Goal: Transaction & Acquisition: Purchase product/service

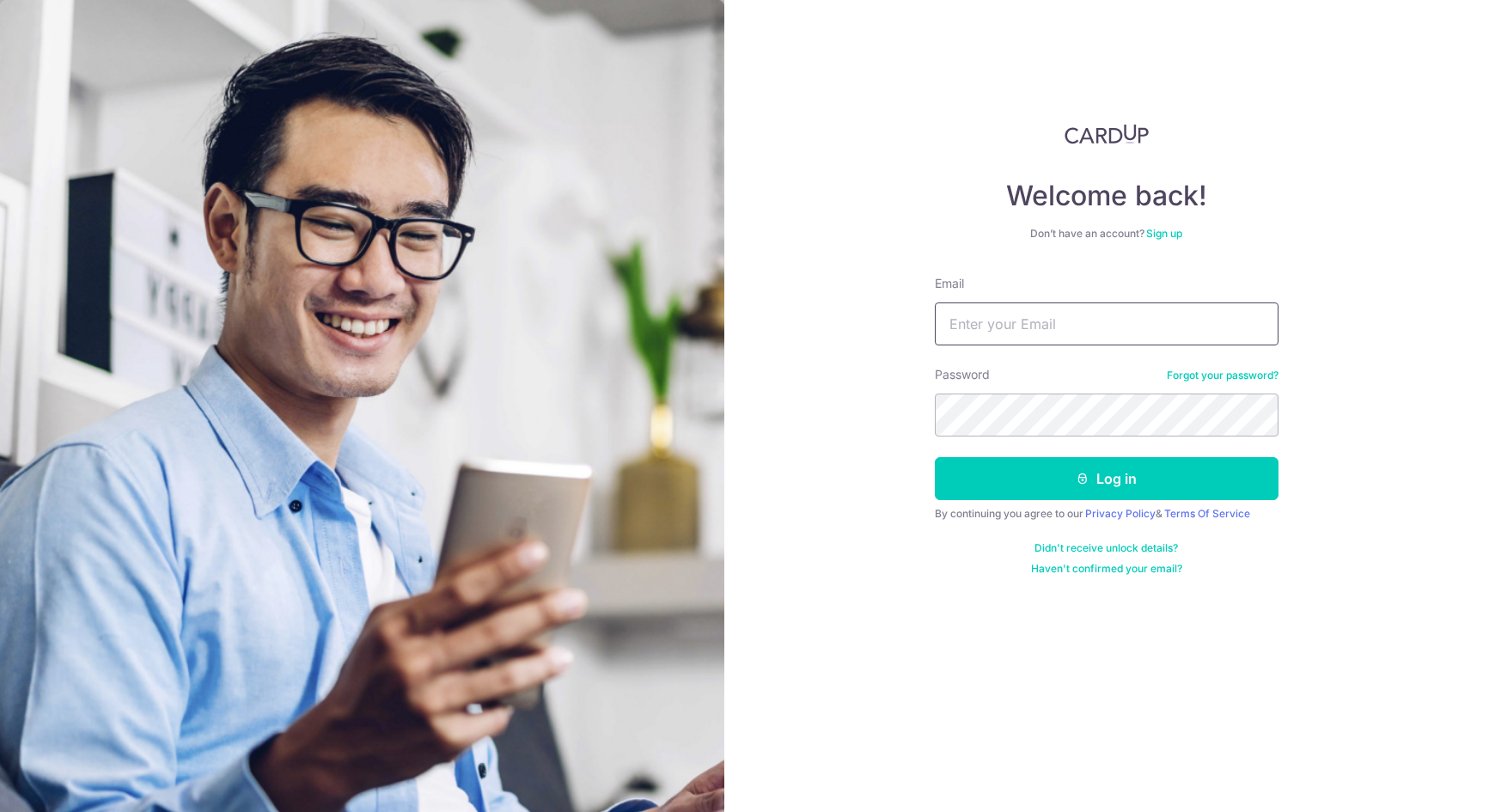
click at [988, 327] on input "Email" at bounding box center [1106, 324] width 344 height 43
type input "[EMAIL_ADDRESS][DOMAIN_NAME]"
click at [935, 457] on button "Log in" at bounding box center [1106, 478] width 344 height 43
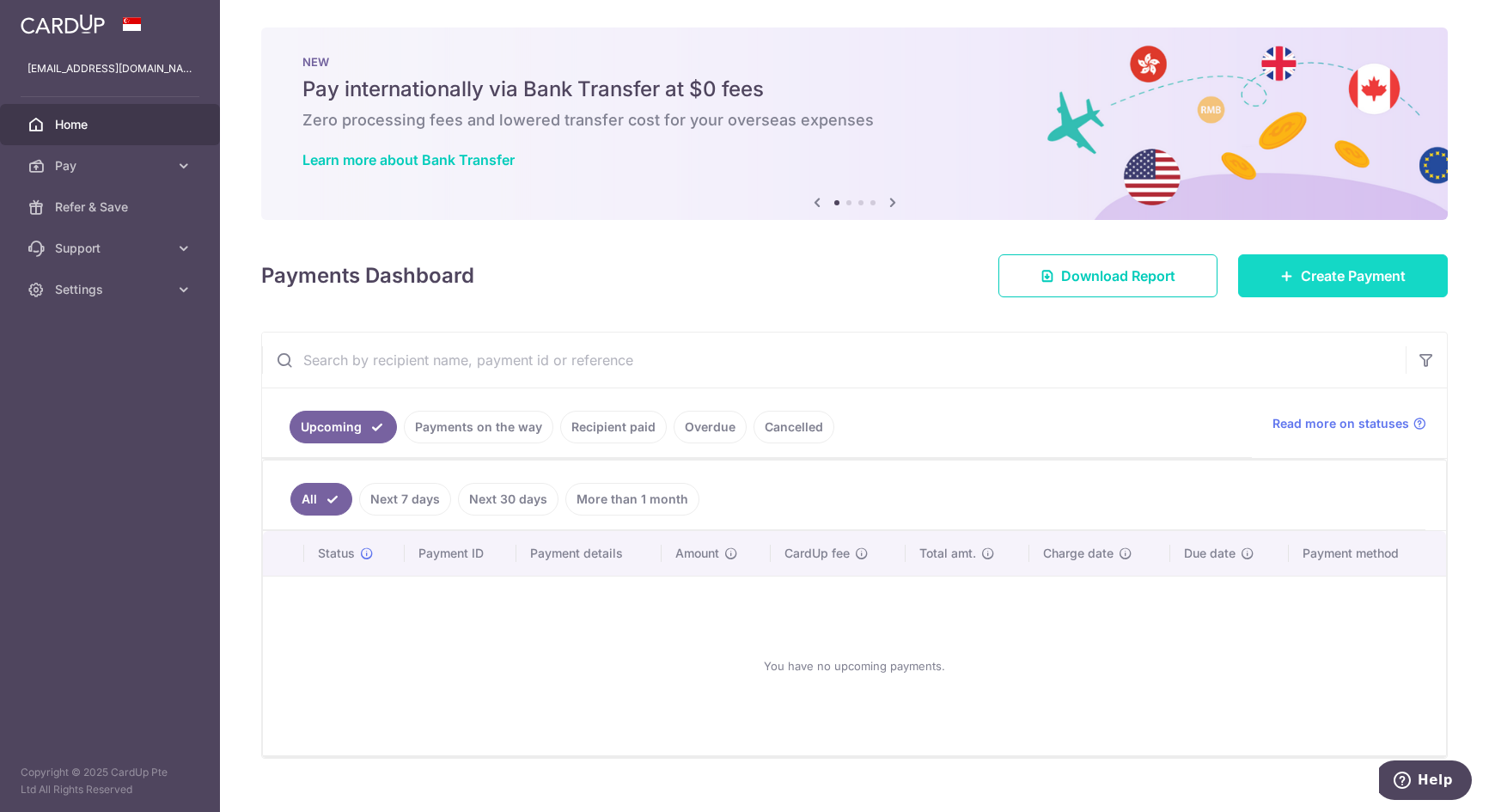
click at [1238, 289] on link "Create Payment" at bounding box center [1342, 276] width 210 height 43
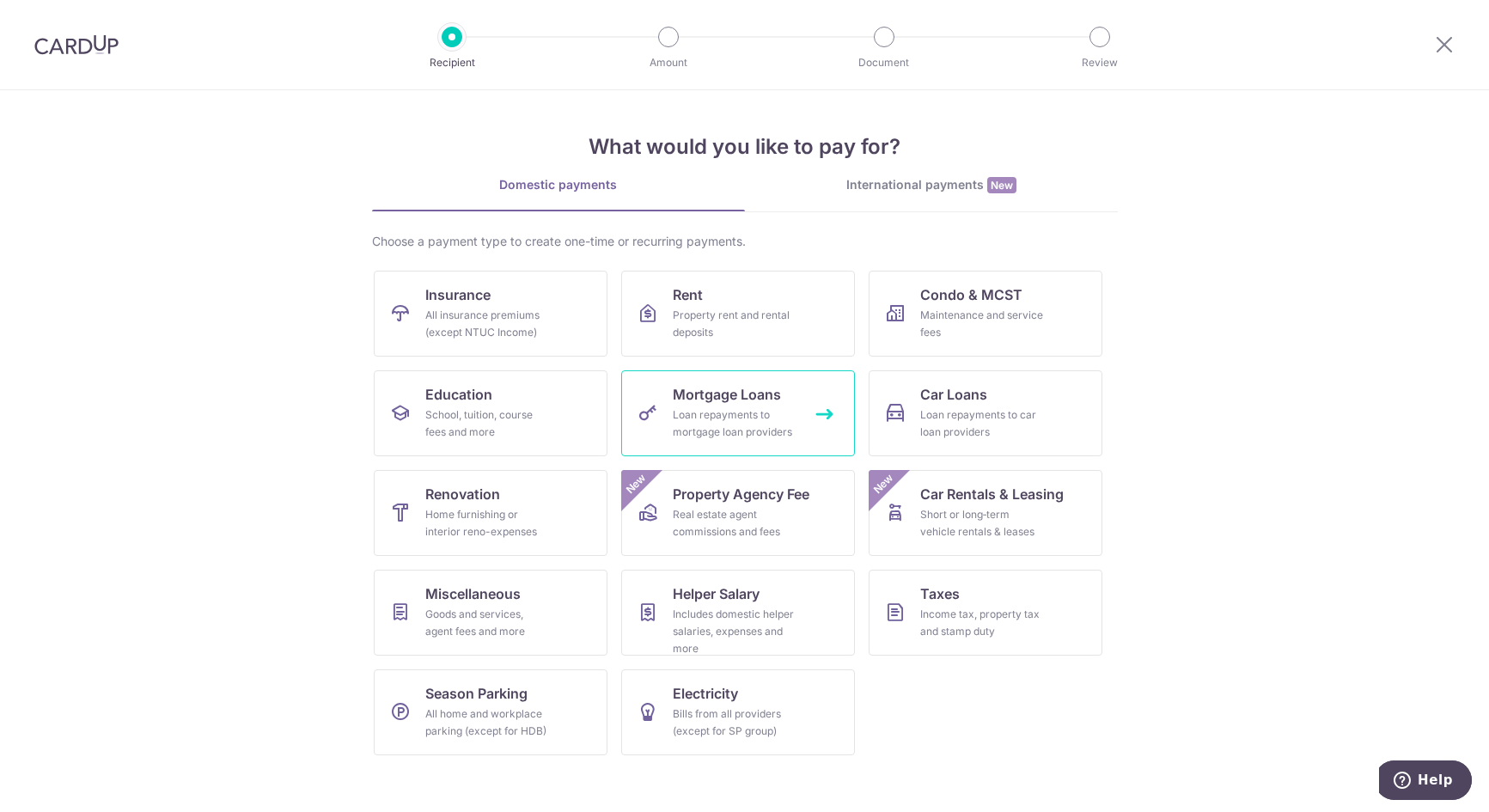
click at [702, 424] on div "Loan repayments to mortgage loan providers" at bounding box center [733, 423] width 124 height 34
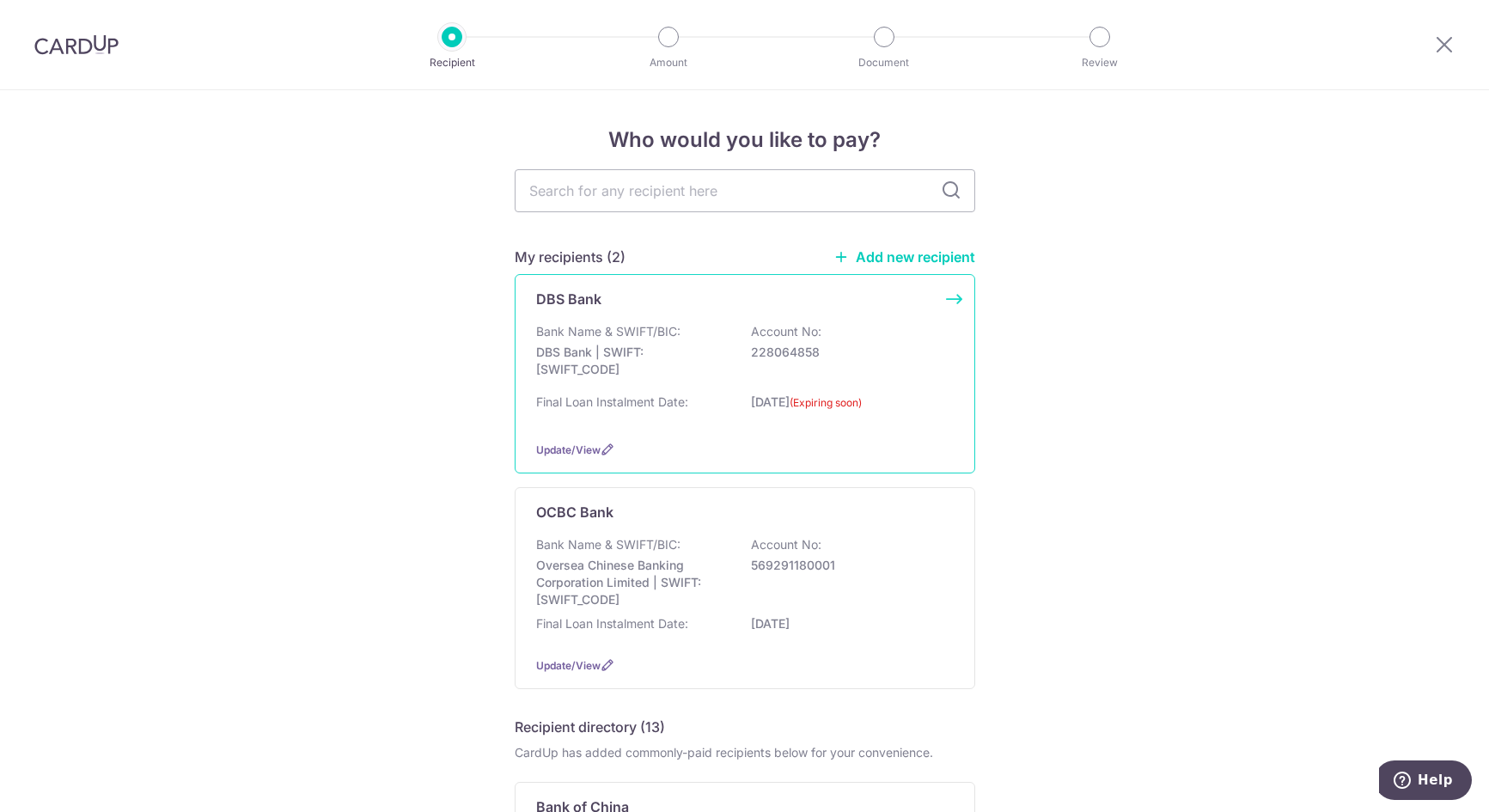
click at [628, 409] on p "Final Loan Instalment Date:" at bounding box center [612, 402] width 152 height 17
